Goal: Information Seeking & Learning: Learn about a topic

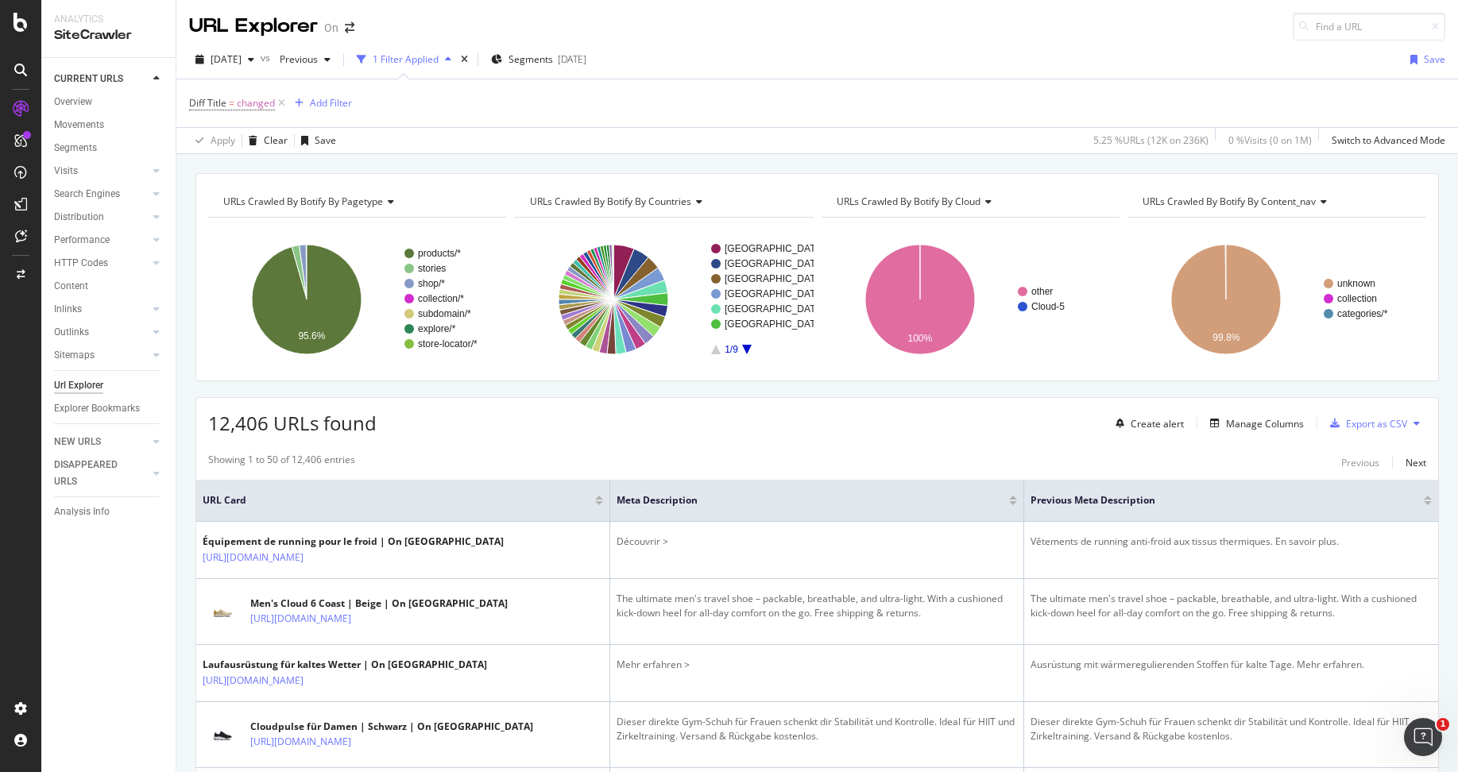
click at [23, 103] on icon at bounding box center [21, 109] width 16 height 16
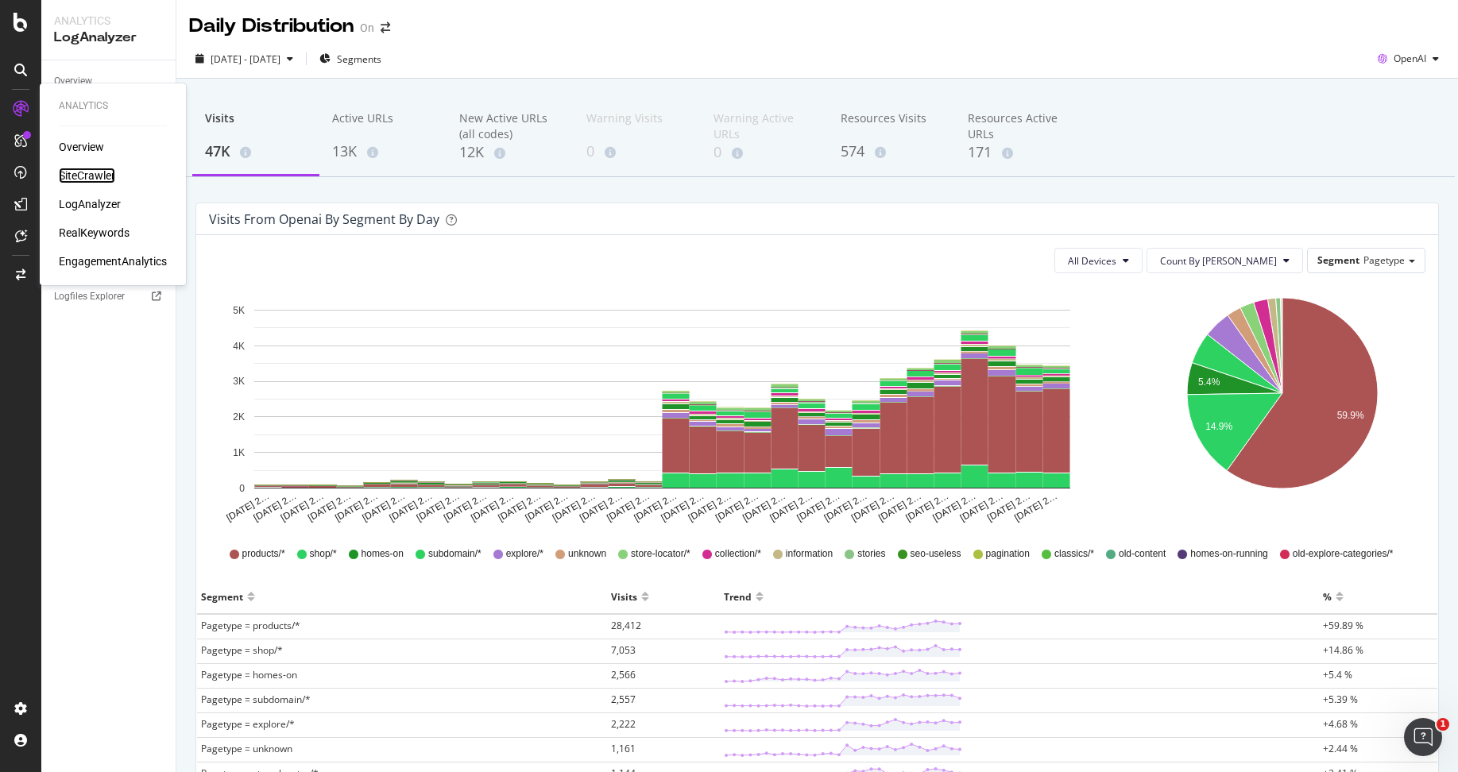
click at [91, 176] on div "SiteCrawler" at bounding box center [87, 176] width 56 height 16
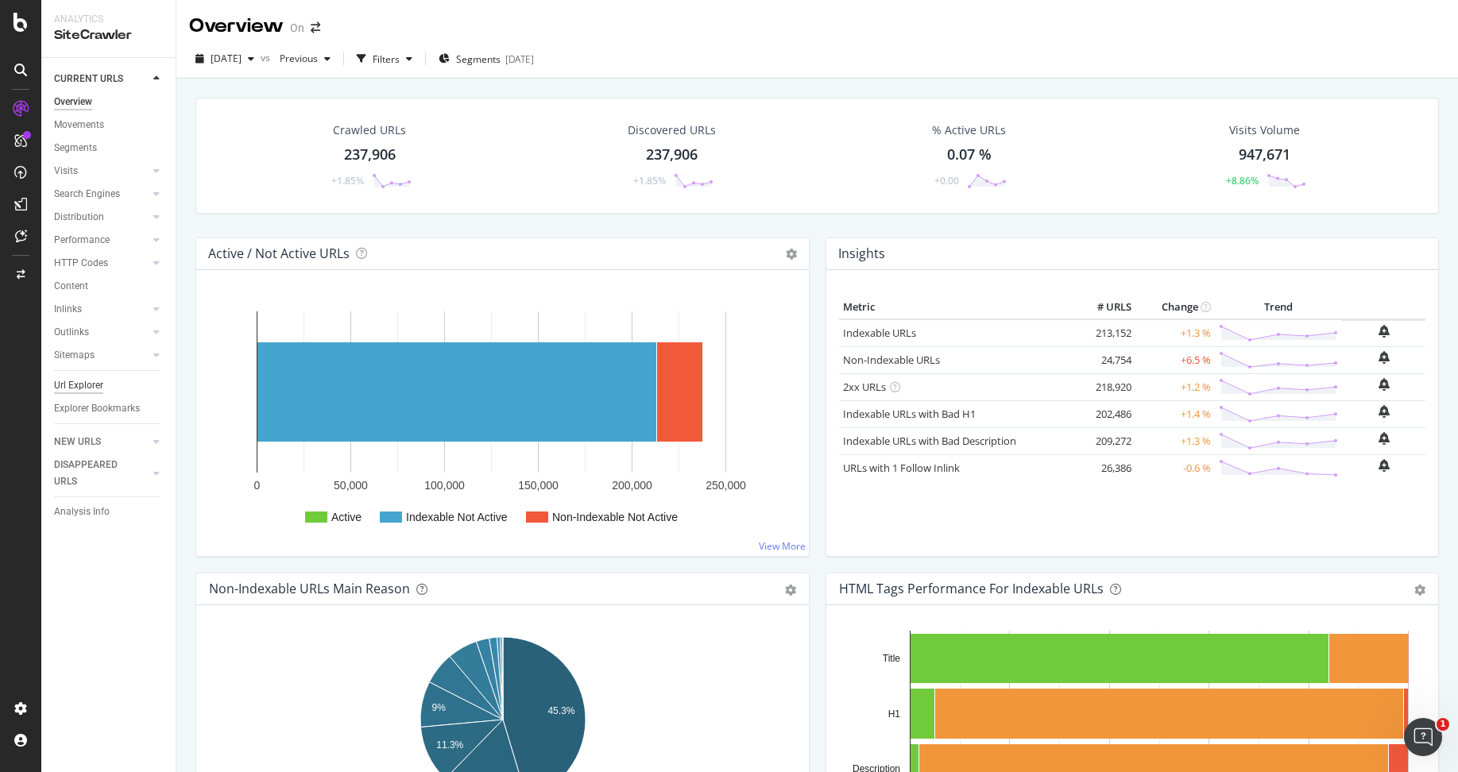
click at [86, 385] on div "Url Explorer" at bounding box center [78, 385] width 49 height 17
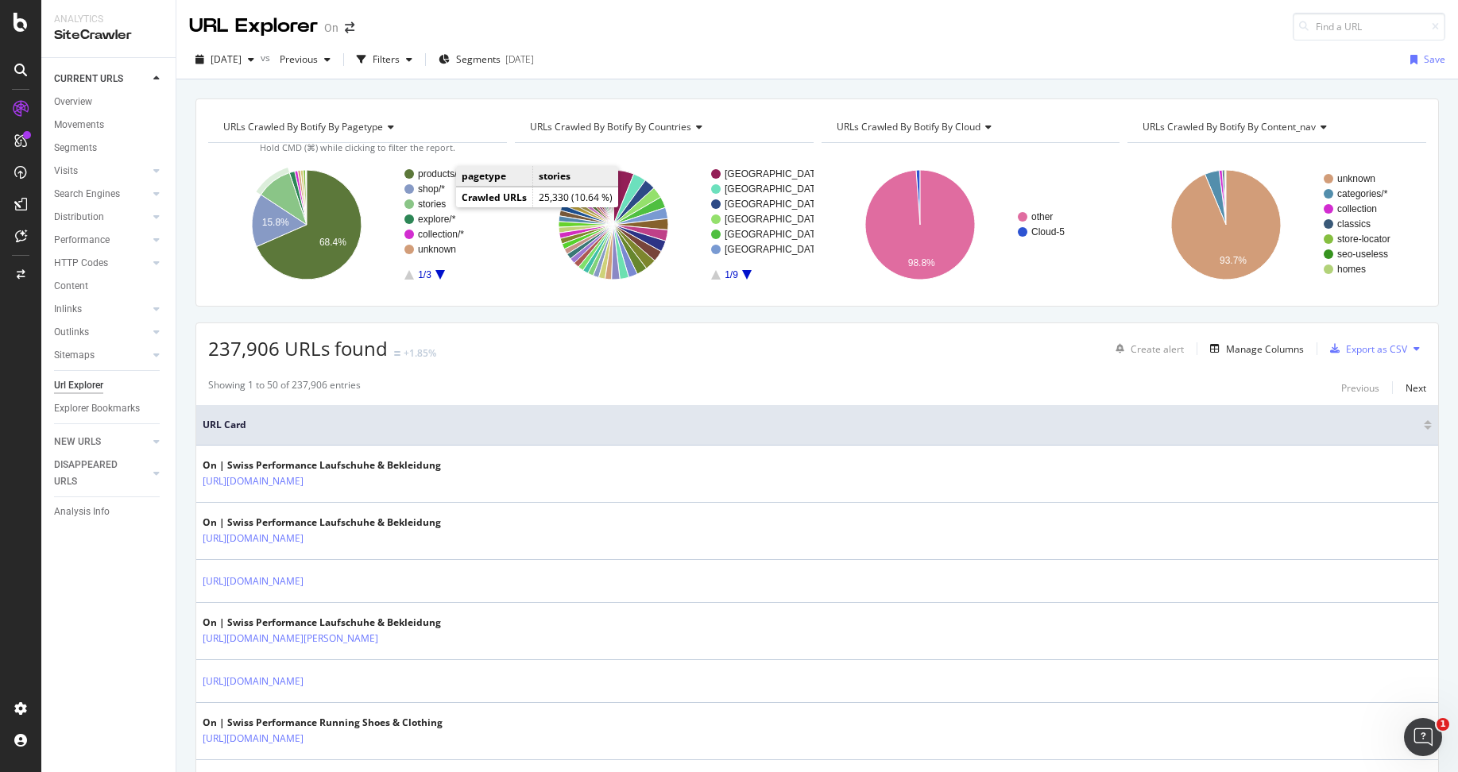
click at [431, 203] on text "stories" at bounding box center [432, 204] width 28 height 11
